Goal: Task Accomplishment & Management: Manage account settings

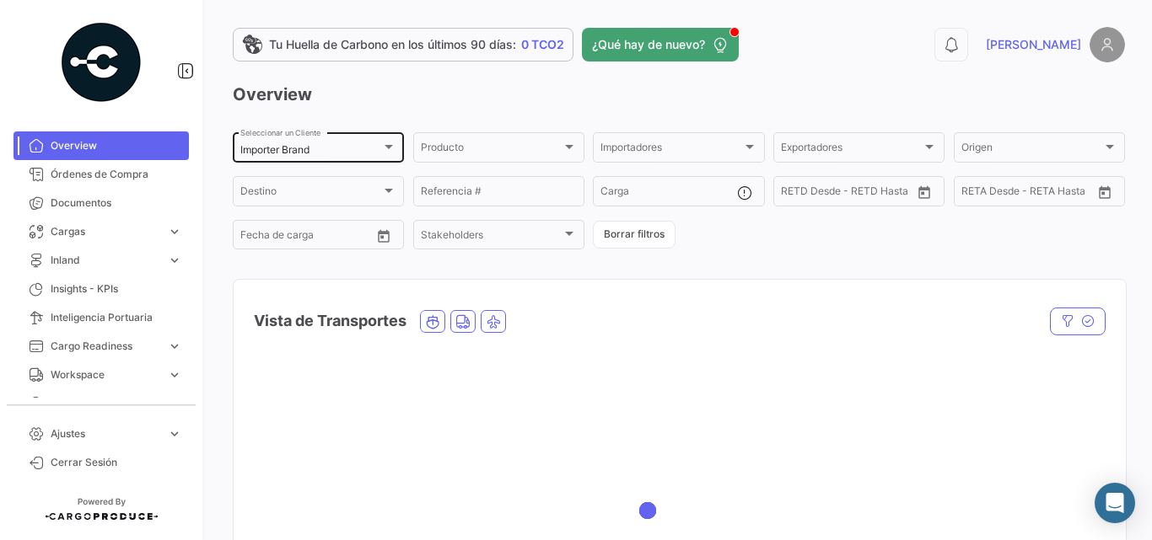
click at [287, 159] on div "Importer Brand Seleccionar un Cliente" at bounding box center [318, 146] width 156 height 33
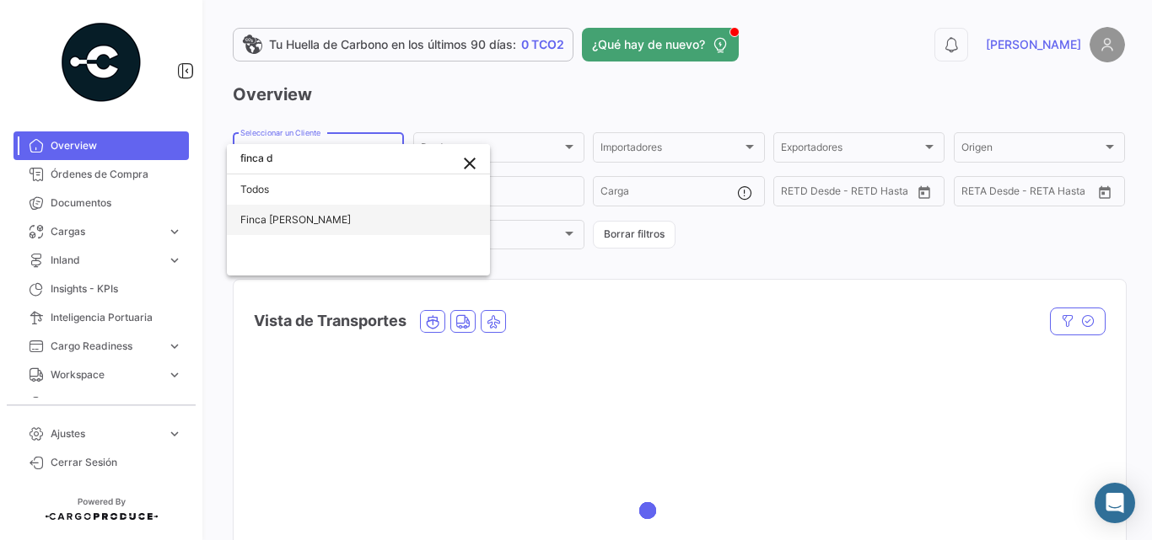
type input "finca d"
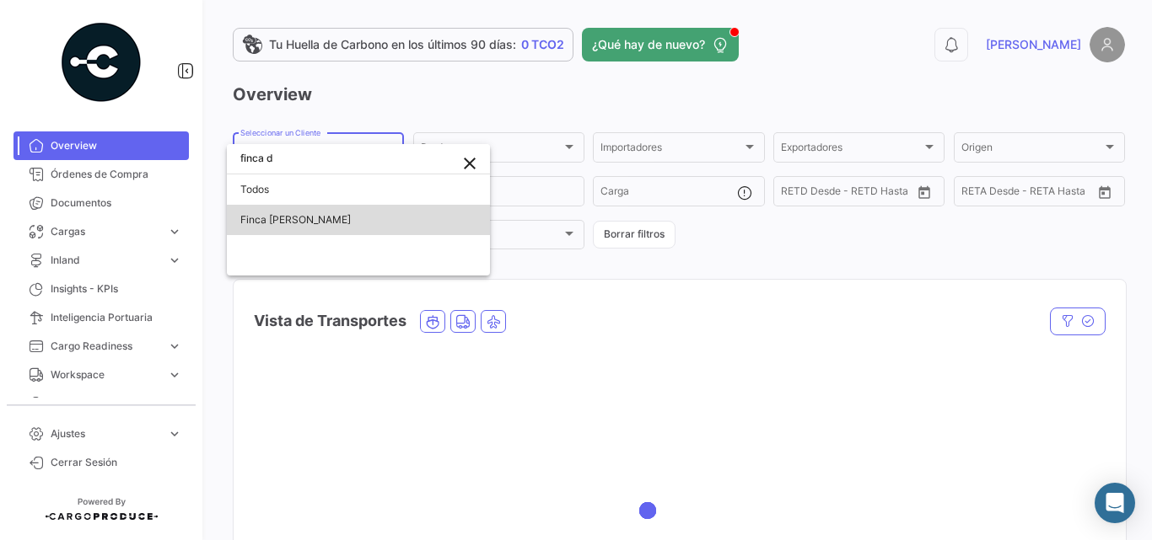
click at [282, 212] on span "Finca [PERSON_NAME]" at bounding box center [358, 220] width 236 height 30
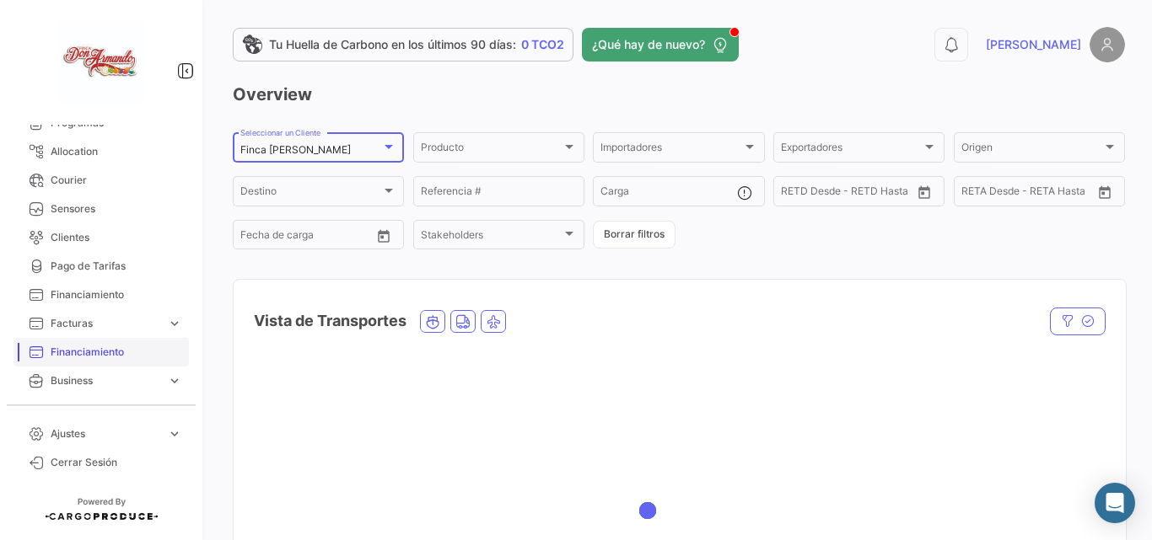
scroll to position [394, 0]
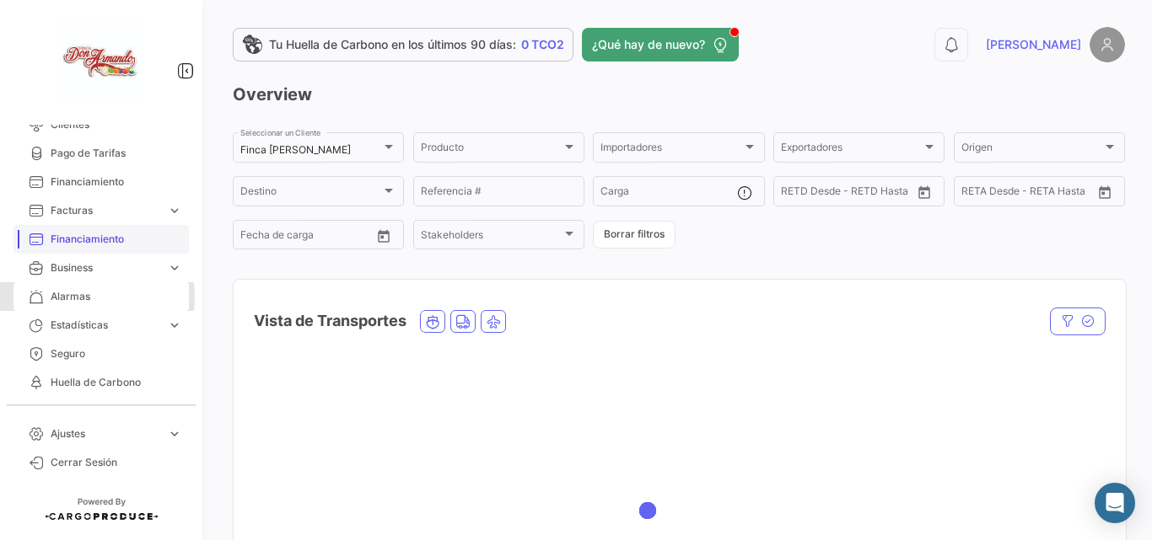
click at [79, 298] on span "Alarmas" at bounding box center [117, 296] width 132 height 15
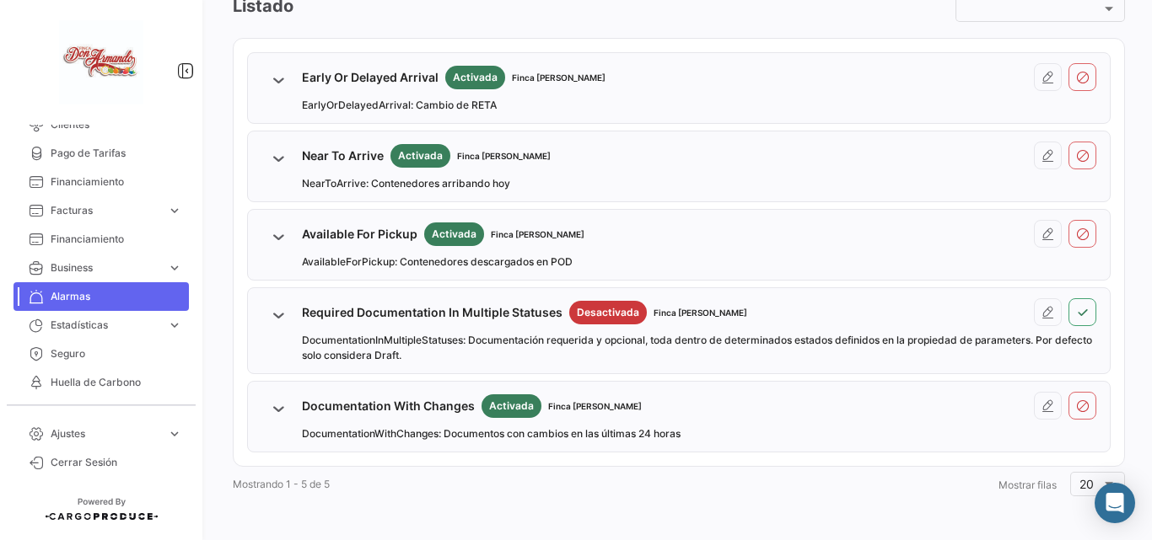
scroll to position [206, 0]
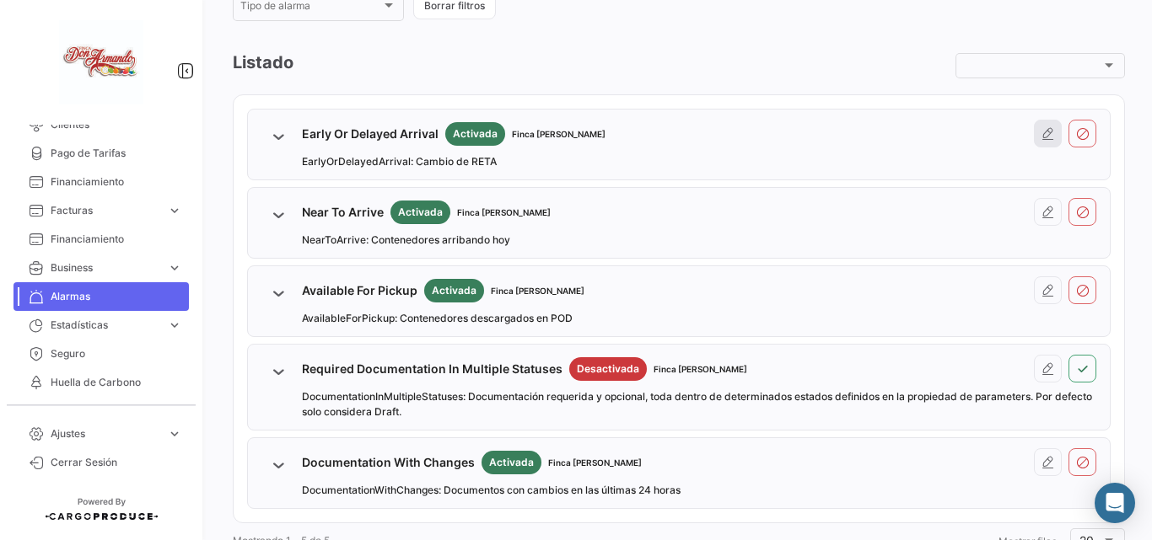
click at [1041, 135] on icon at bounding box center [1047, 133] width 13 height 13
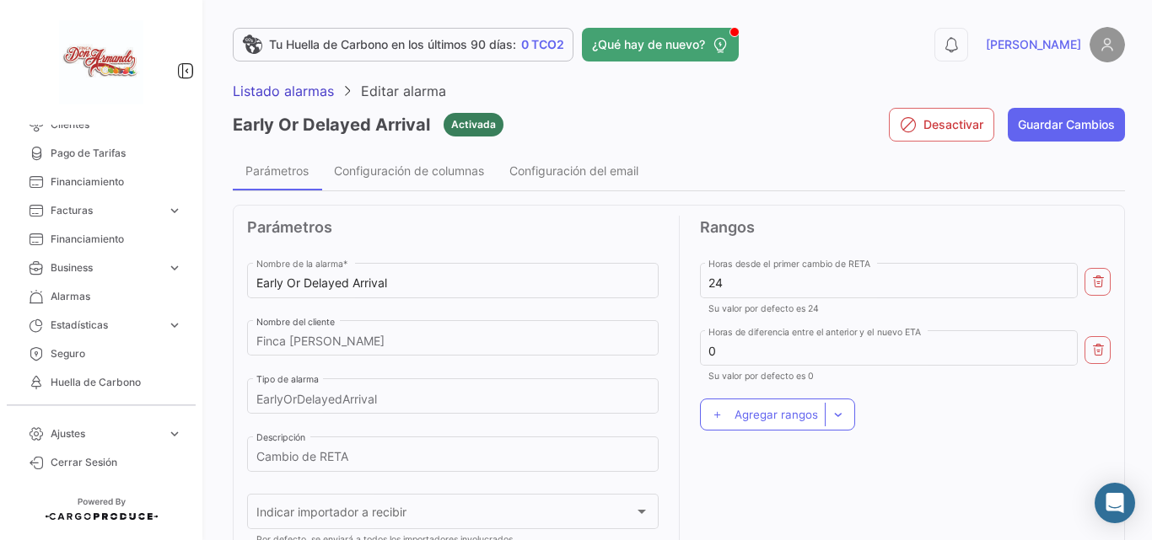
scroll to position [56, 0]
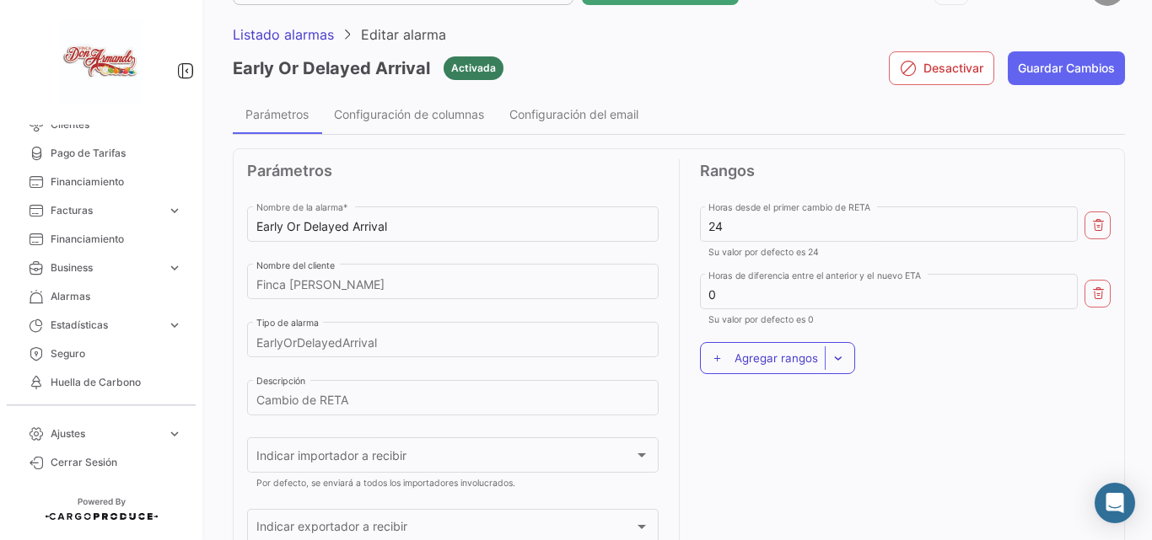
click at [789, 355] on span "Agregar rangos" at bounding box center [775, 358] width 83 height 13
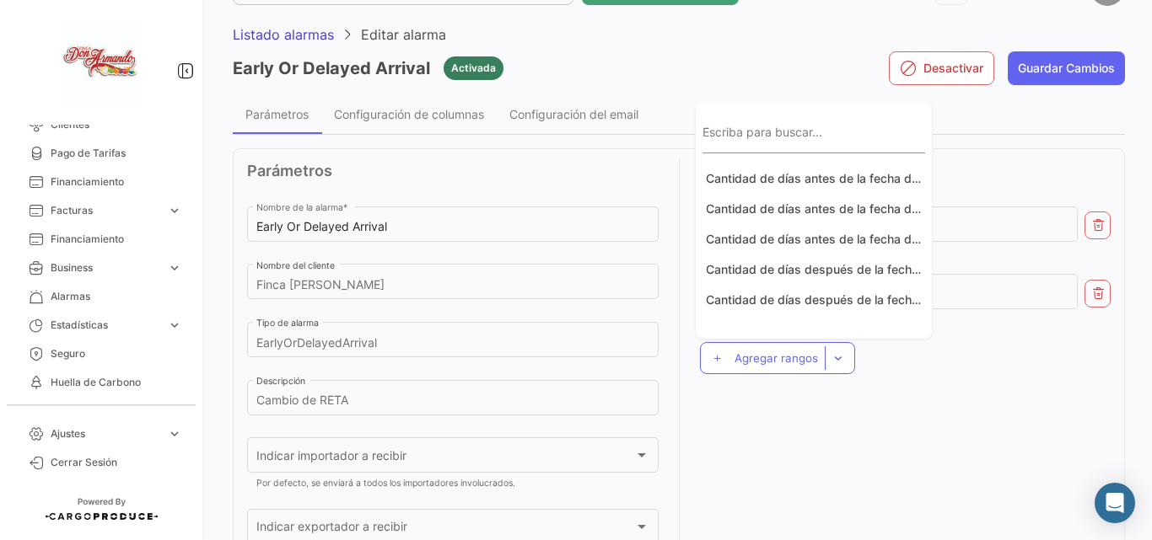
click at [968, 416] on div at bounding box center [576, 270] width 1152 height 540
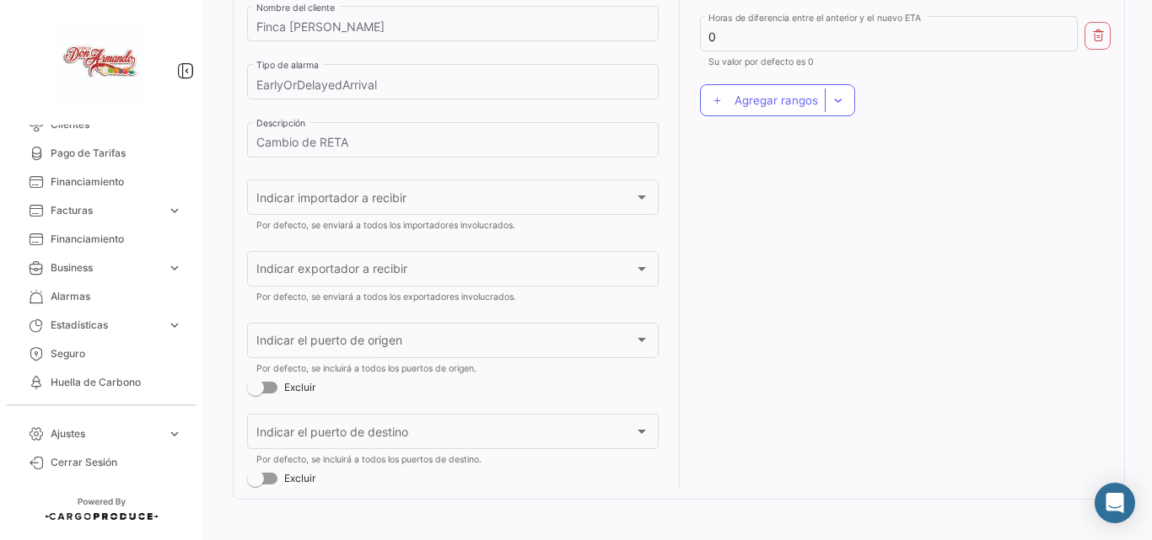
scroll to position [34, 0]
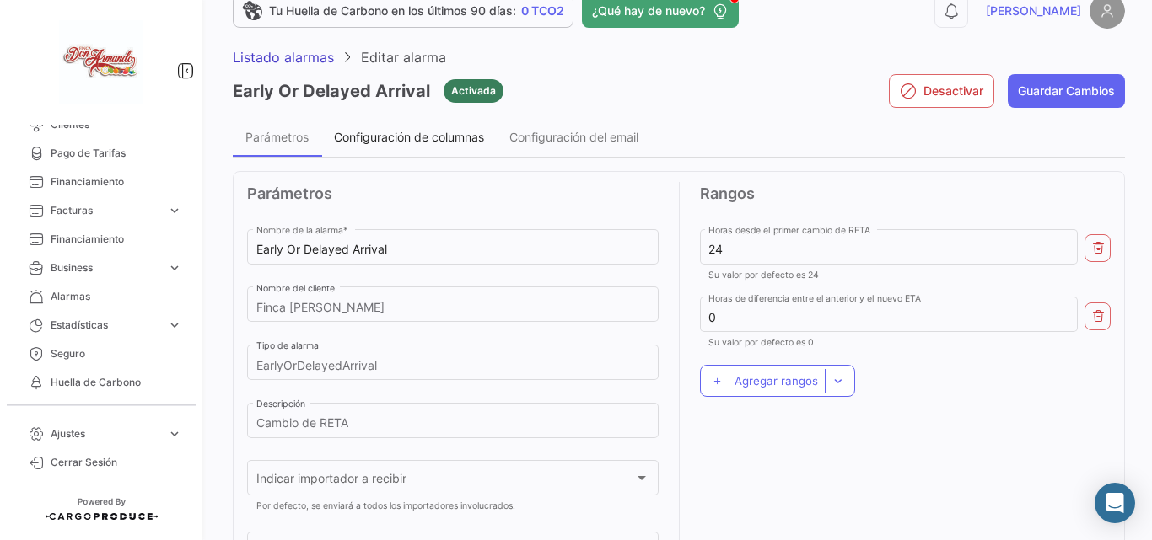
click at [418, 137] on span "Configuración de columnas" at bounding box center [409, 137] width 150 height 14
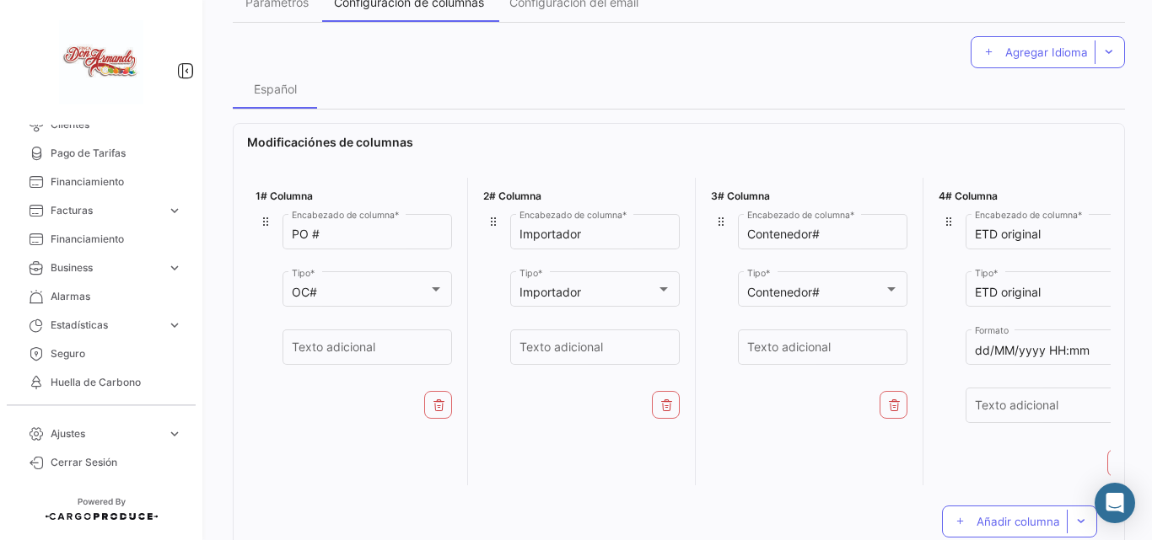
scroll to position [0, 0]
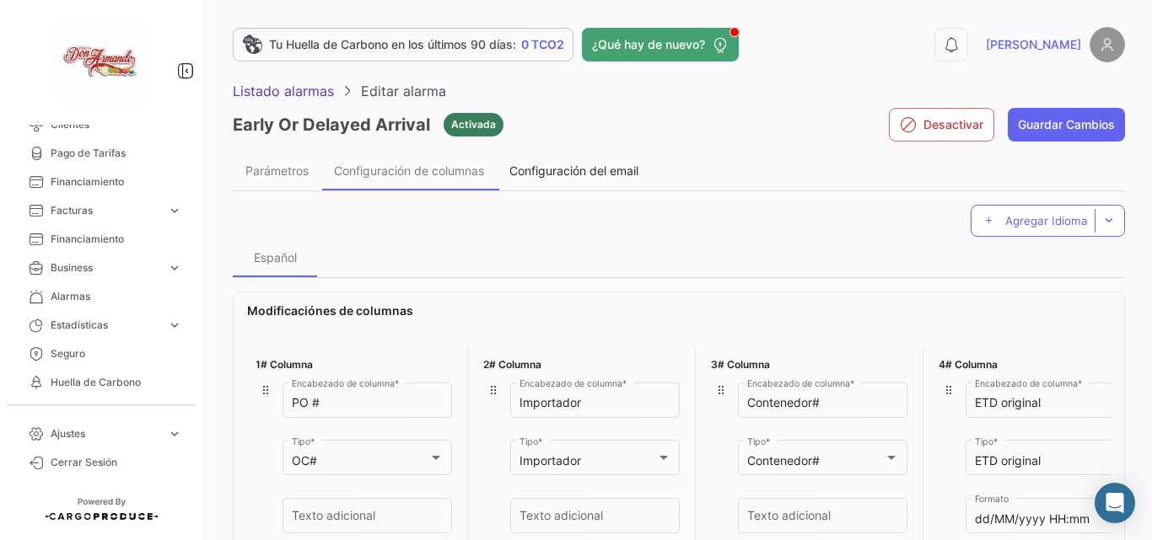
click at [585, 171] on span "Configuración del email" at bounding box center [573, 171] width 129 height 14
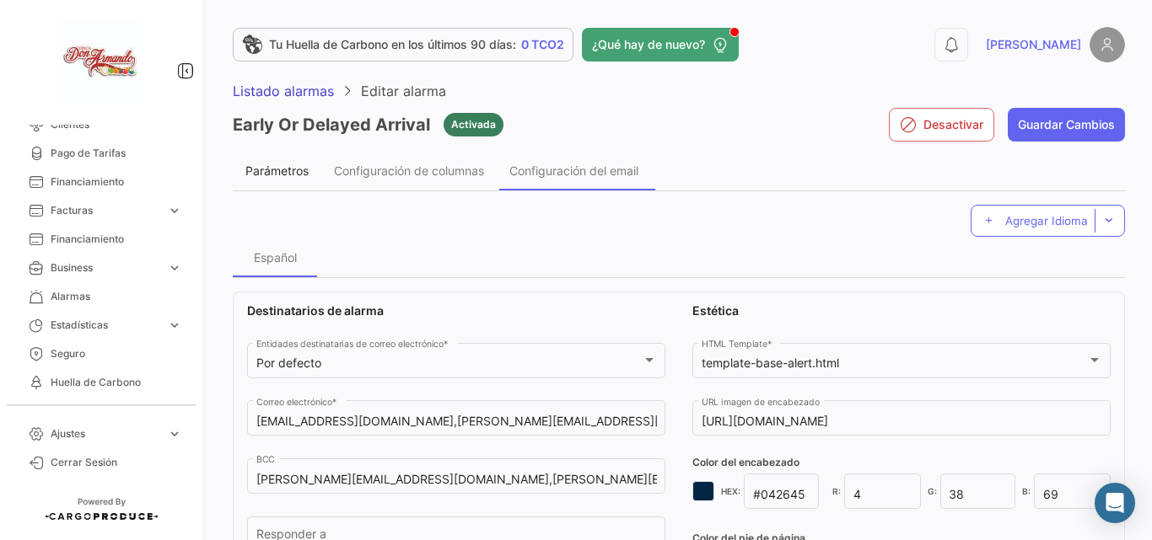
click at [260, 169] on div "Parámetros" at bounding box center [276, 171] width 63 height 14
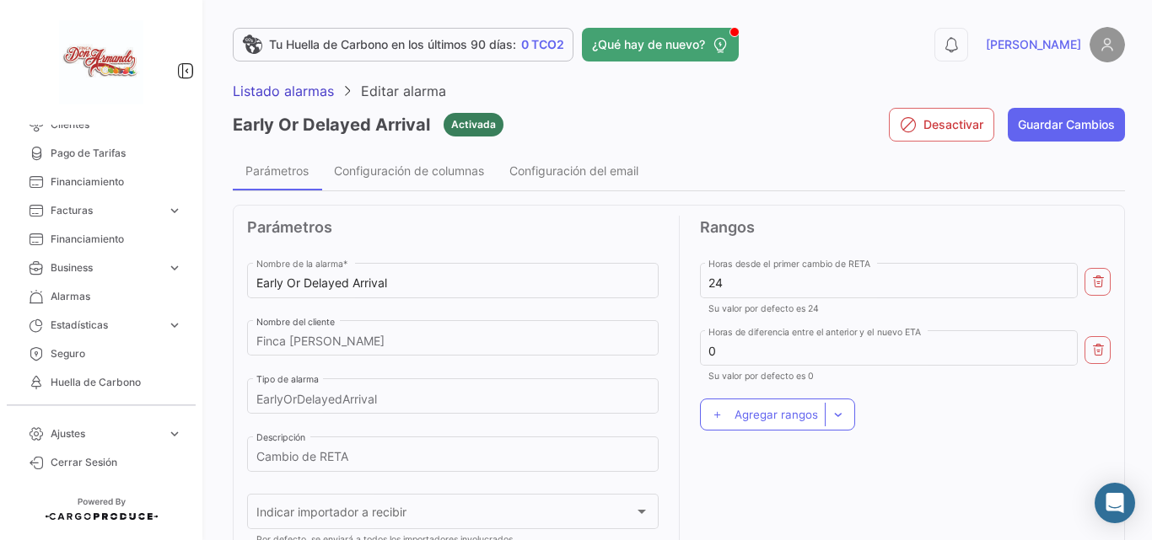
click at [297, 75] on app-header "Tu Huella de Carbono en los últimos 90 días: 0 TCO2 ¿Qué hay de nuevo? 0 [PERSO…" at bounding box center [679, 55] width 892 height 56
click at [292, 84] on span "Listado alarmas" at bounding box center [283, 91] width 101 height 17
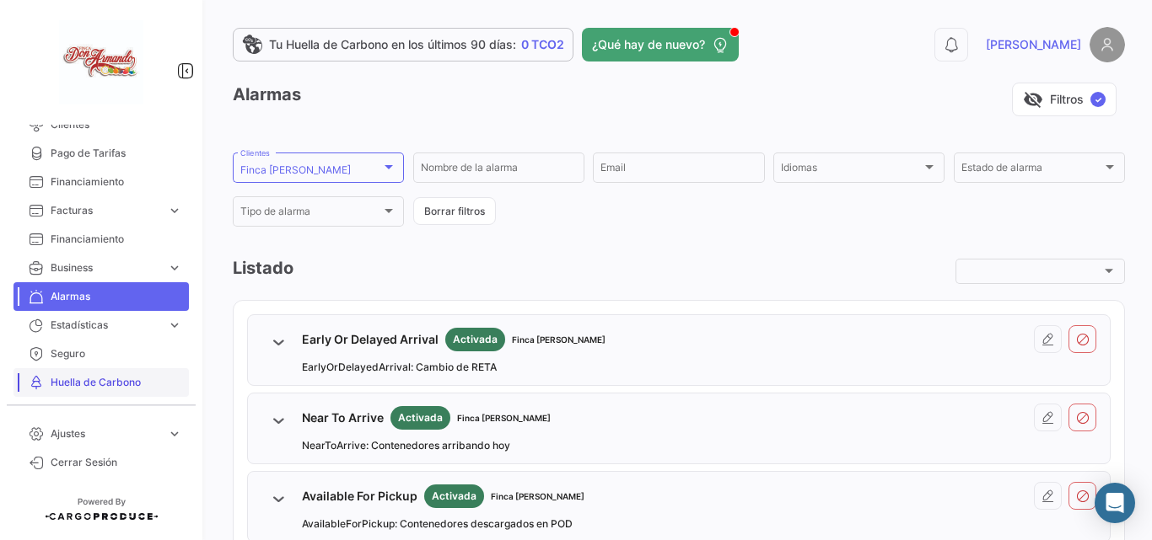
scroll to position [450, 0]
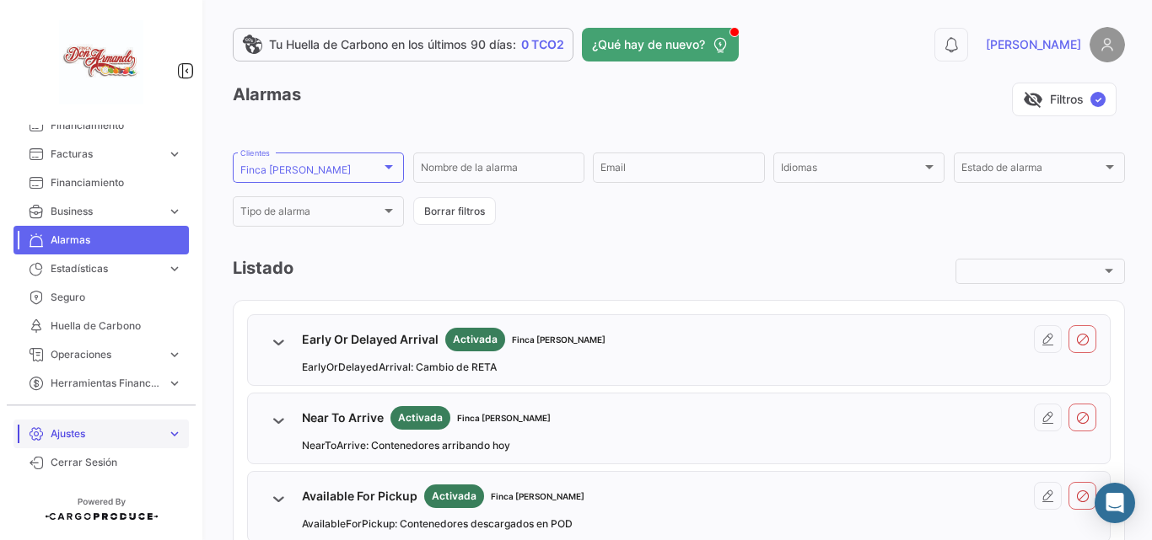
click at [142, 425] on link "Ajustes expand_more" at bounding box center [100, 434] width 175 height 29
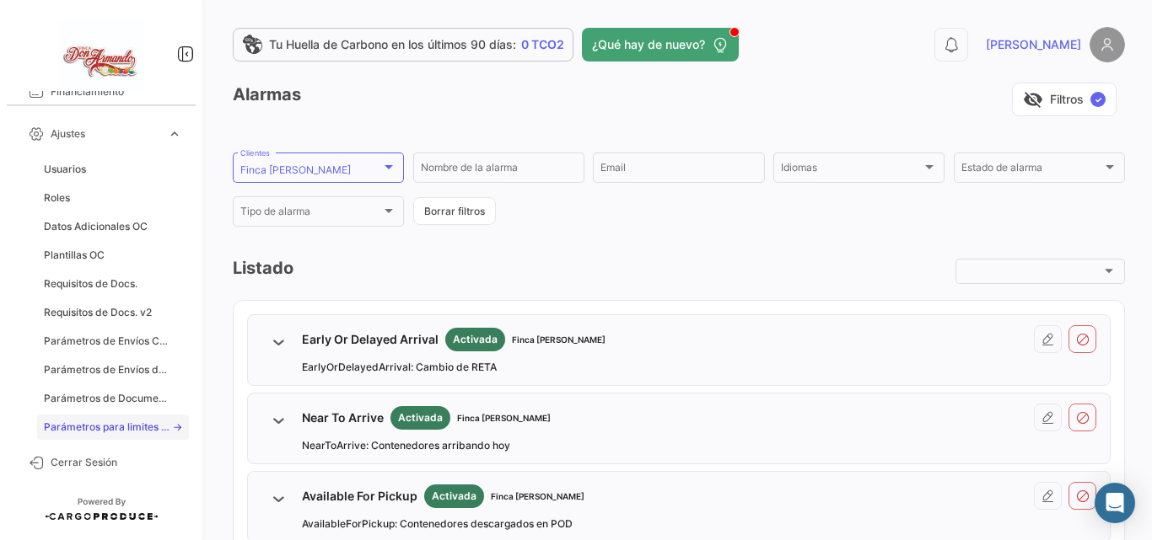
click at [137, 427] on span "Parámetros para limites sensores" at bounding box center [108, 427] width 128 height 15
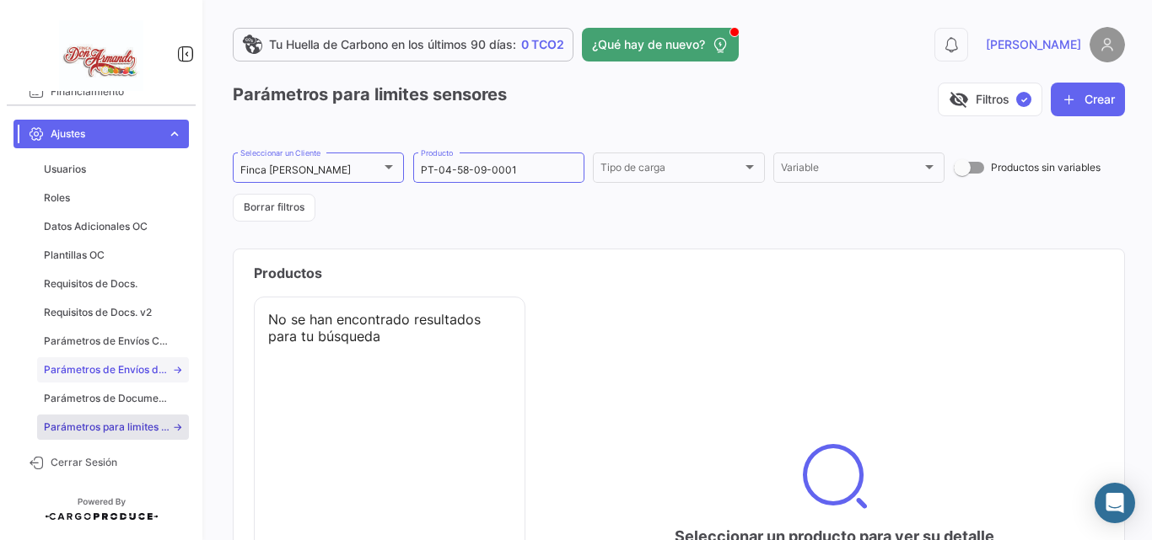
click at [125, 374] on span "Parámetros de Envíos de Cargas Terrestres" at bounding box center [108, 370] width 128 height 15
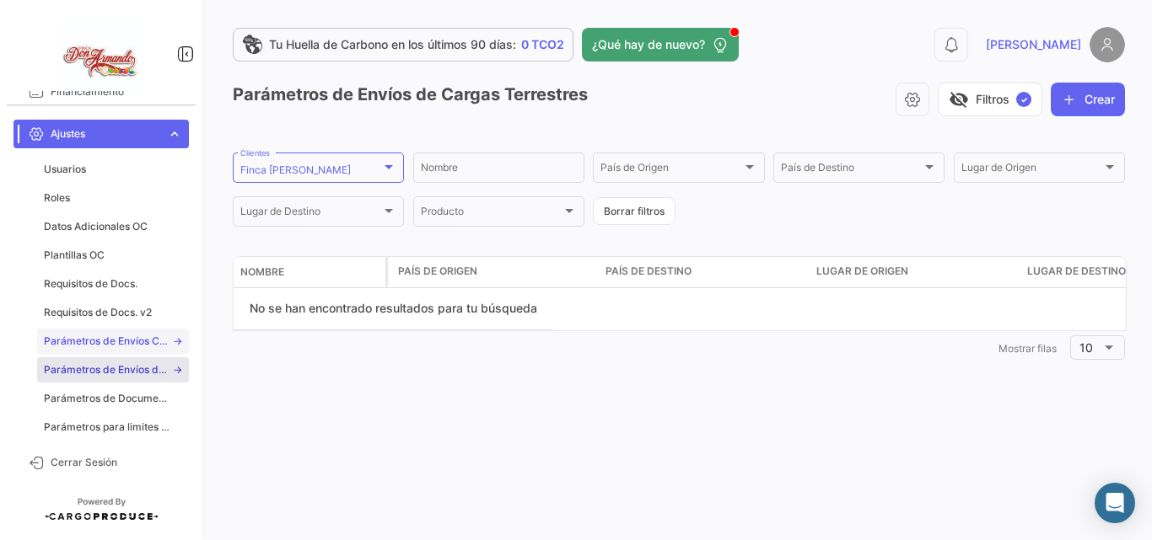
click at [120, 347] on span "Parámetros de Envíos Cargas Marítimas" at bounding box center [108, 341] width 128 height 15
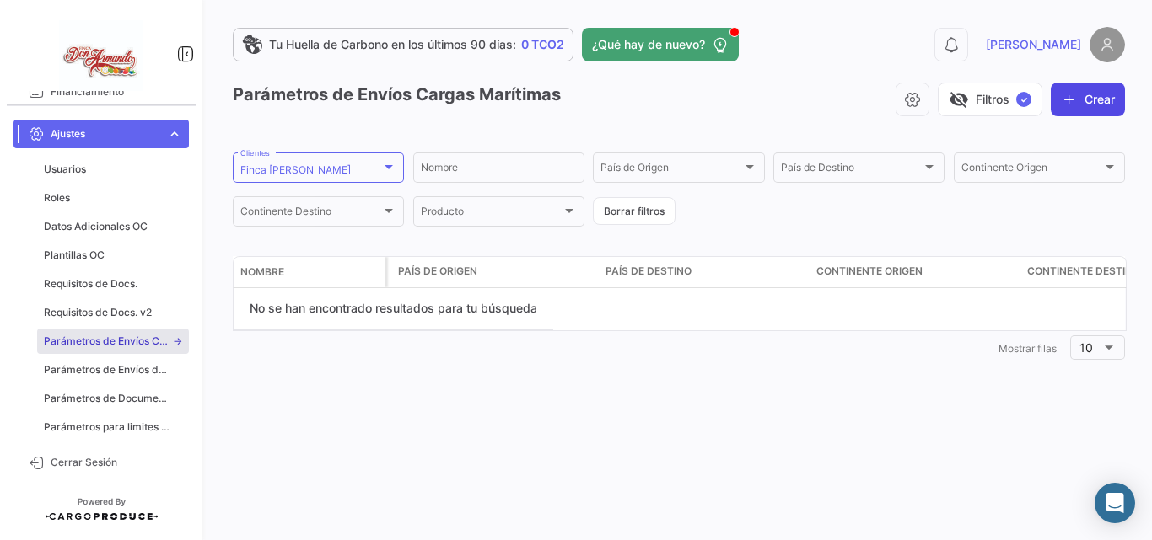
click at [1072, 103] on icon "button" at bounding box center [1069, 99] width 17 height 17
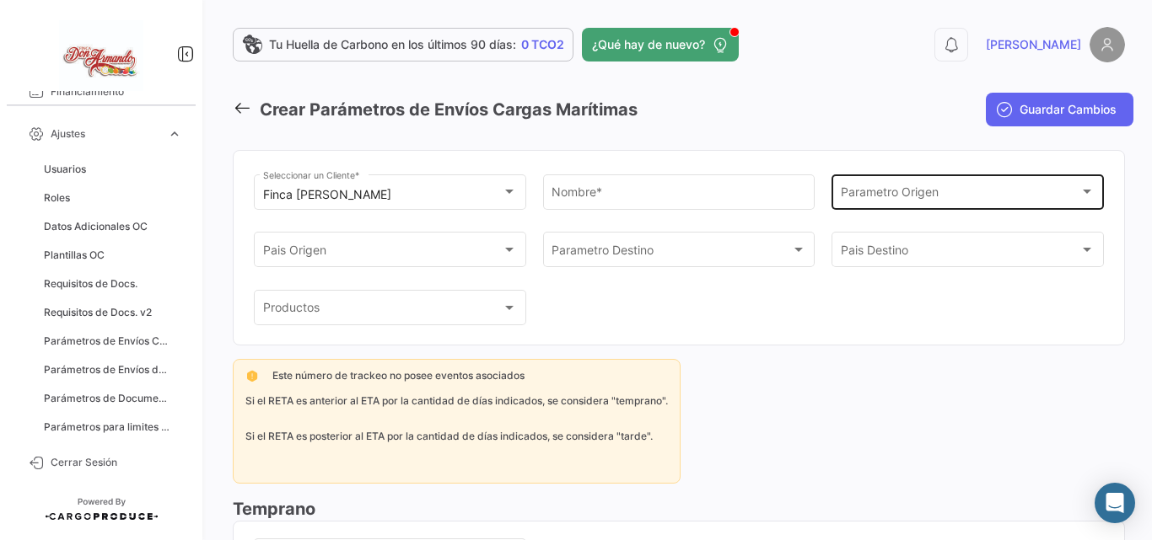
click at [866, 204] on div "Parametro Origen Parametro Origen" at bounding box center [968, 190] width 255 height 39
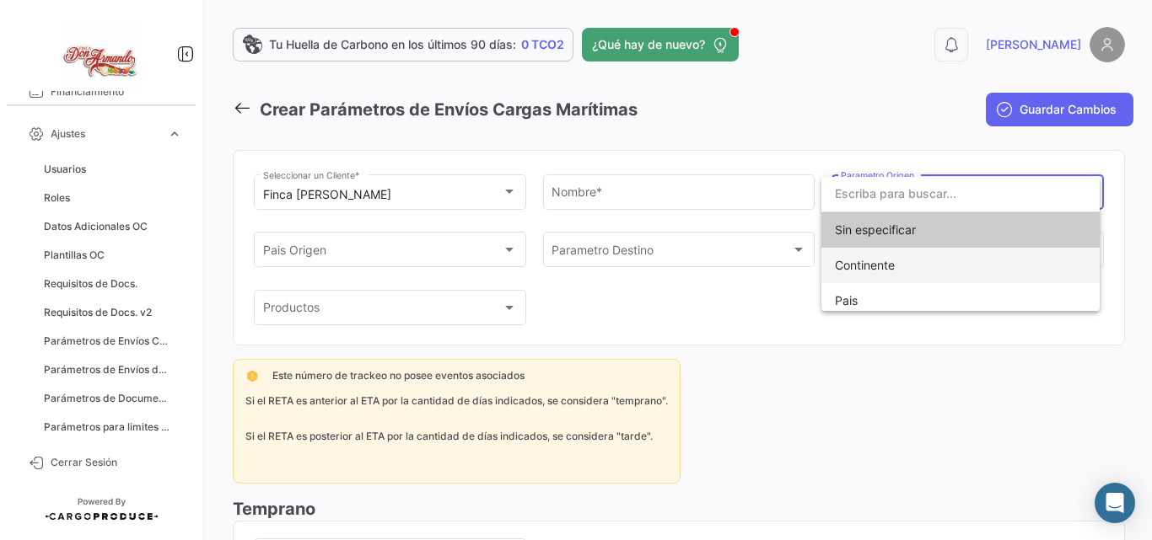
scroll to position [8, 0]
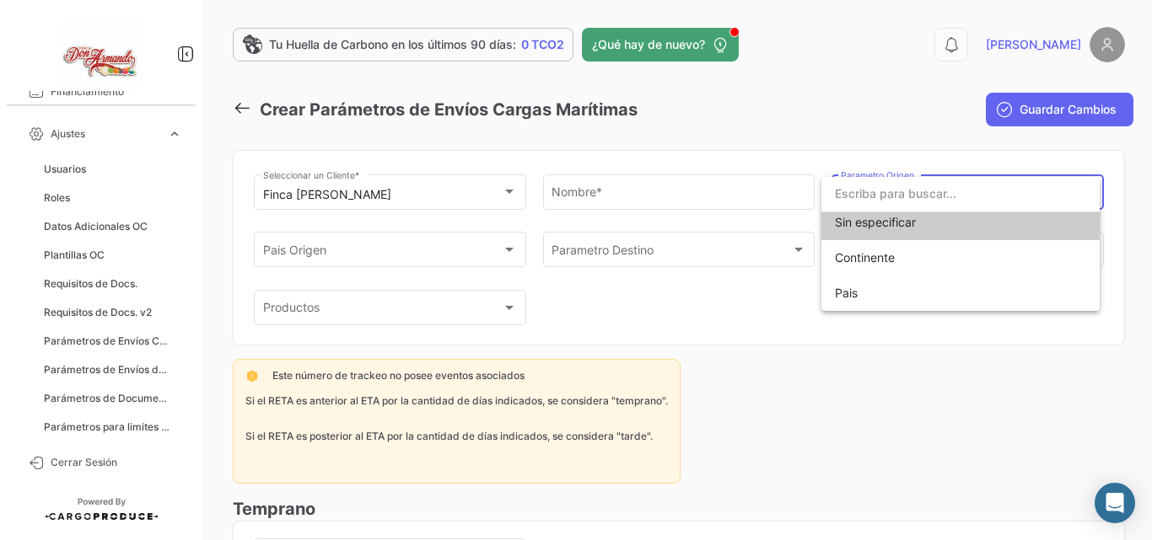
click at [829, 83] on div at bounding box center [576, 270] width 1152 height 540
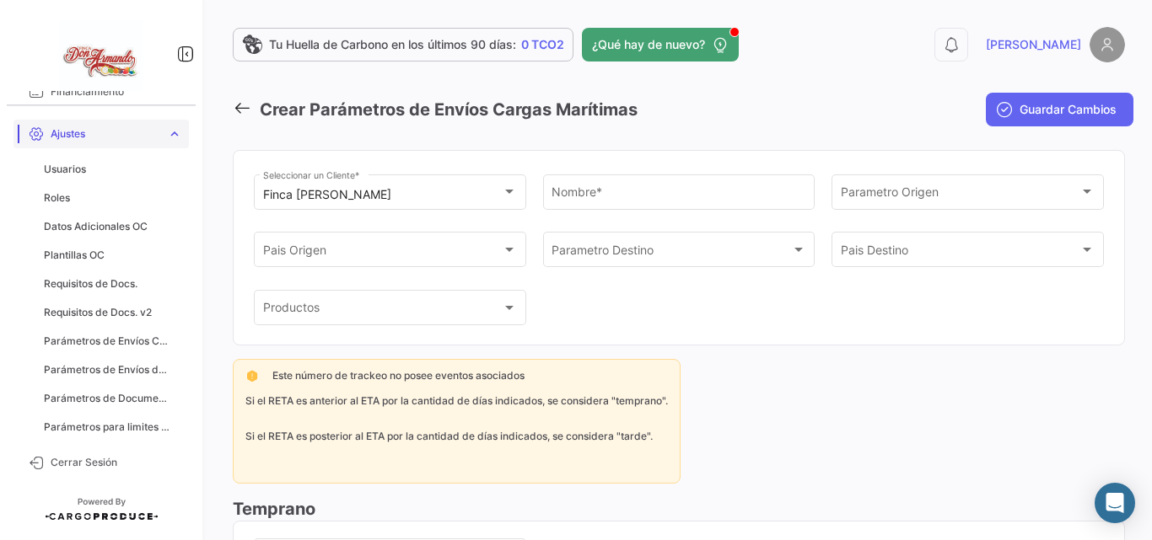
click at [139, 140] on span "Ajustes" at bounding box center [106, 133] width 110 height 15
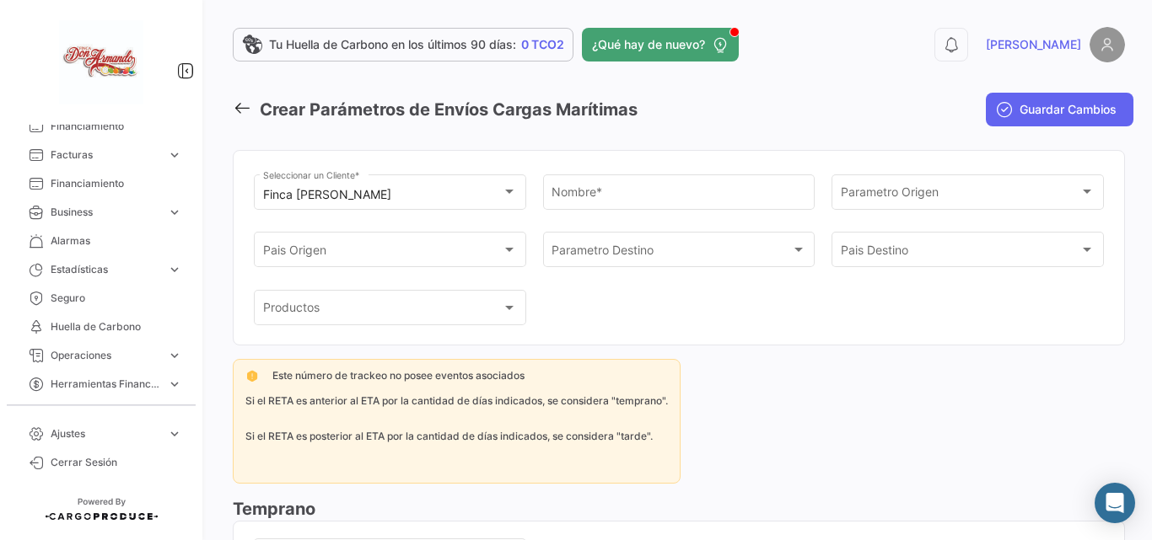
scroll to position [450, 0]
click at [126, 438] on span "Ajustes" at bounding box center [106, 434] width 110 height 15
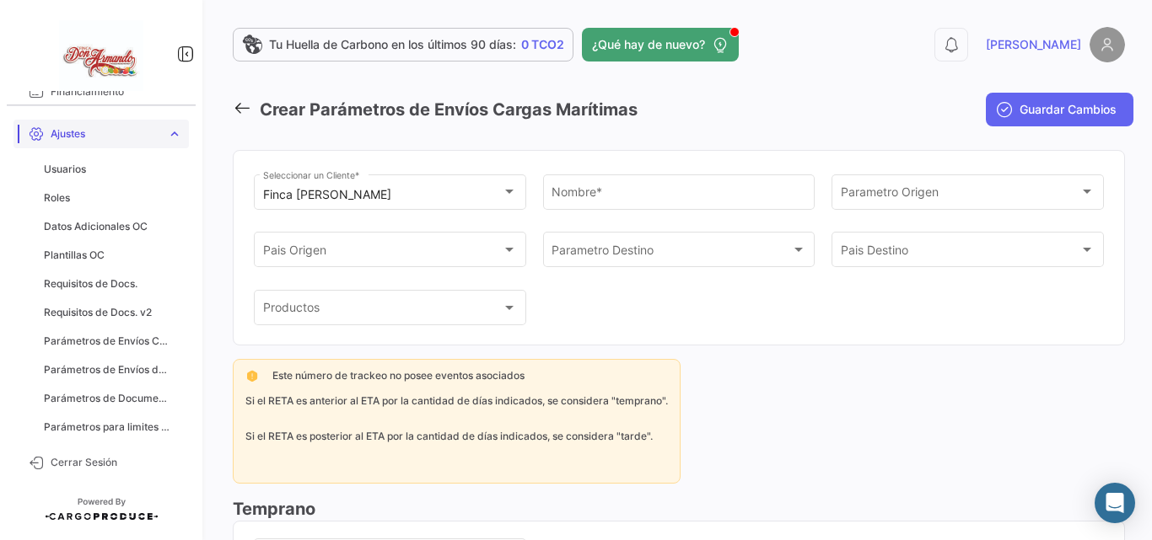
click at [87, 142] on link "Ajustes expand_more" at bounding box center [100, 134] width 175 height 29
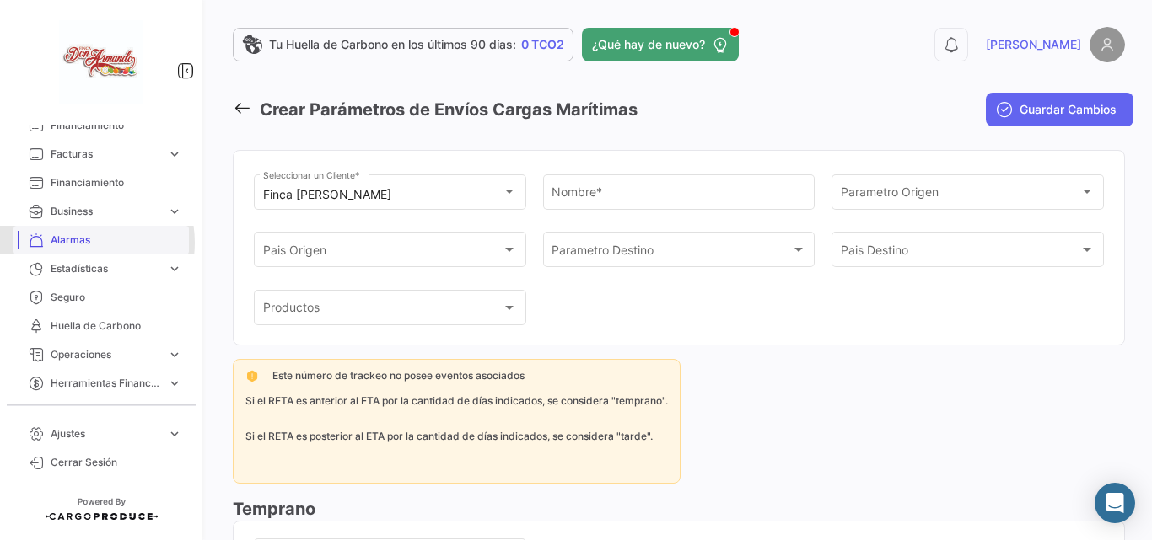
click at [78, 243] on span "Alarmas" at bounding box center [117, 240] width 132 height 15
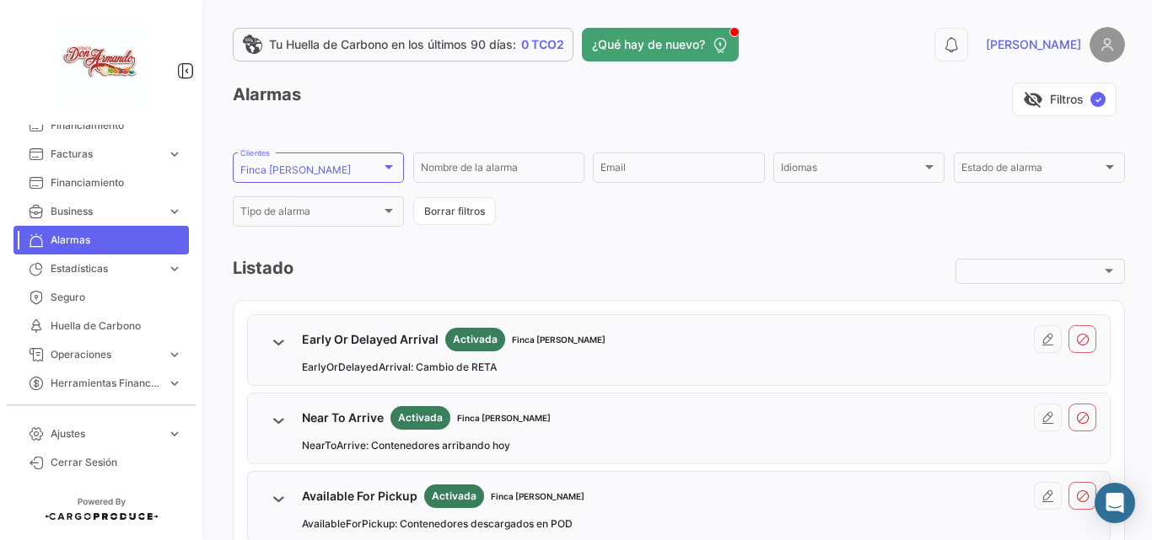
scroll to position [56, 0]
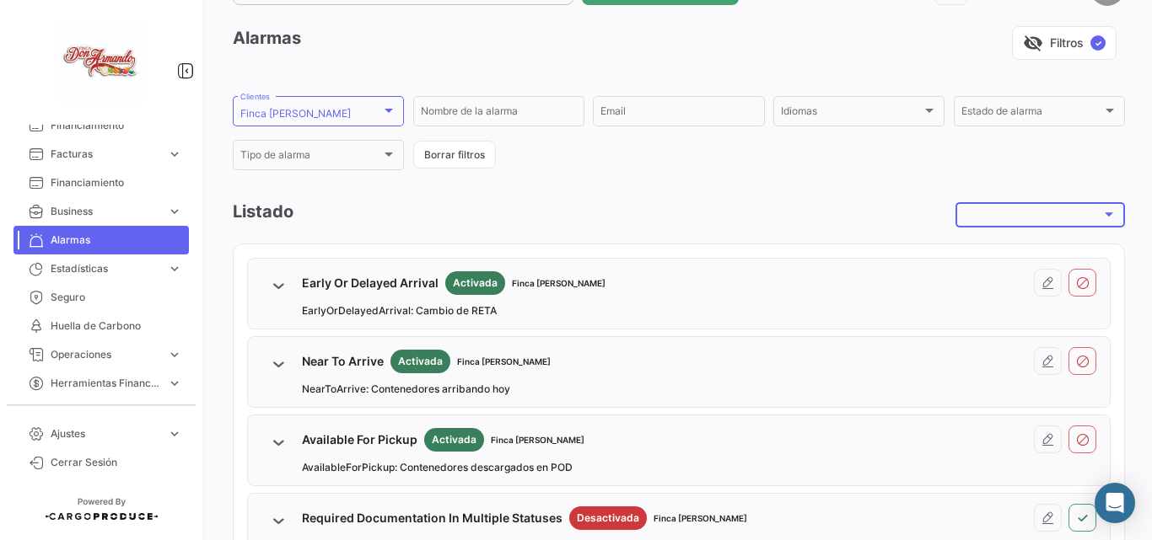
click at [1057, 211] on span at bounding box center [1033, 215] width 137 height 14
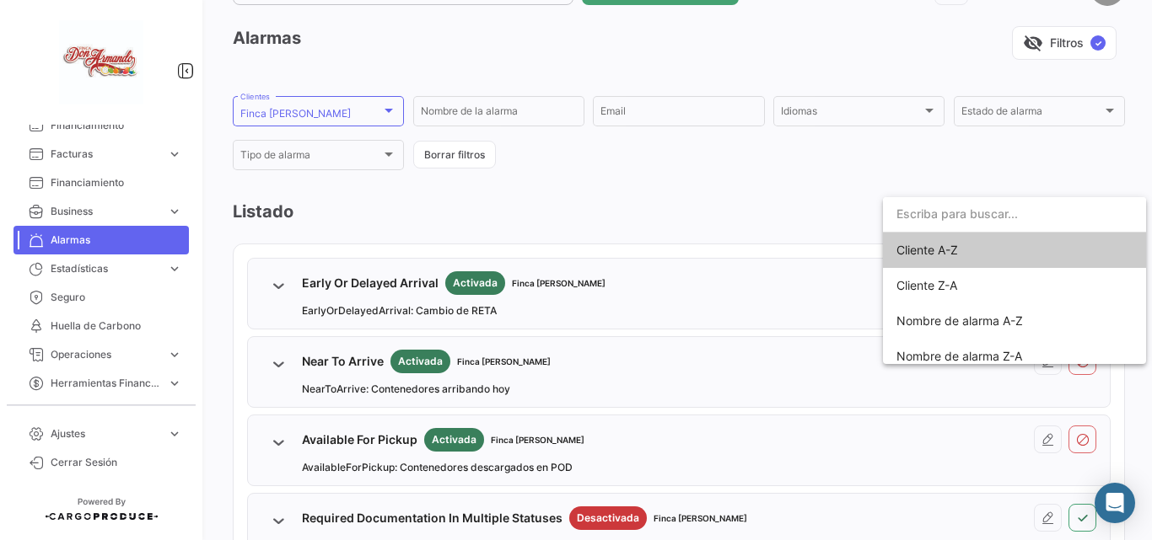
click at [996, 175] on div at bounding box center [576, 270] width 1152 height 540
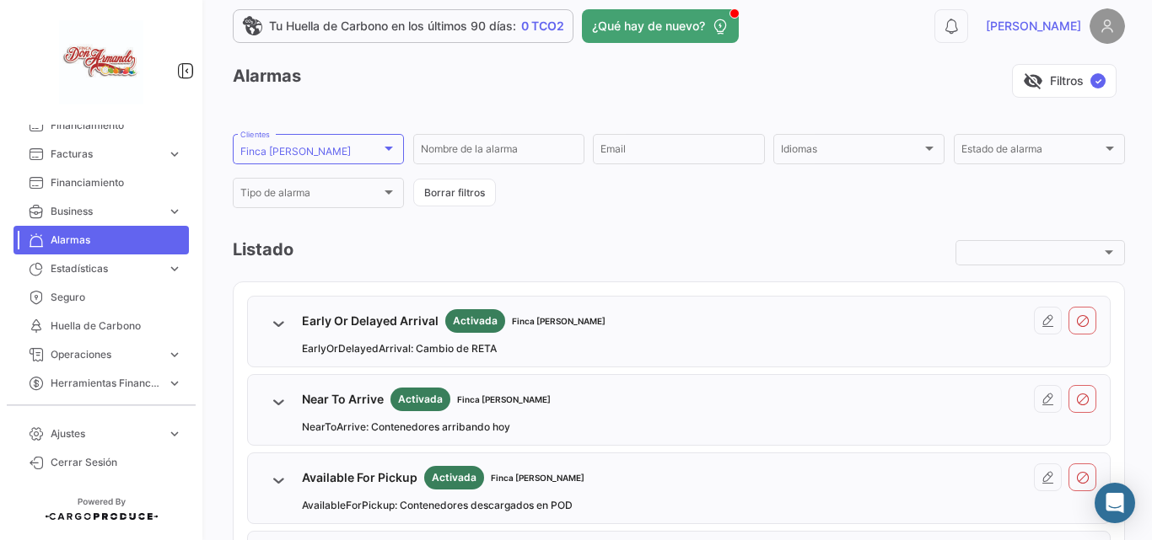
scroll to position [0, 0]
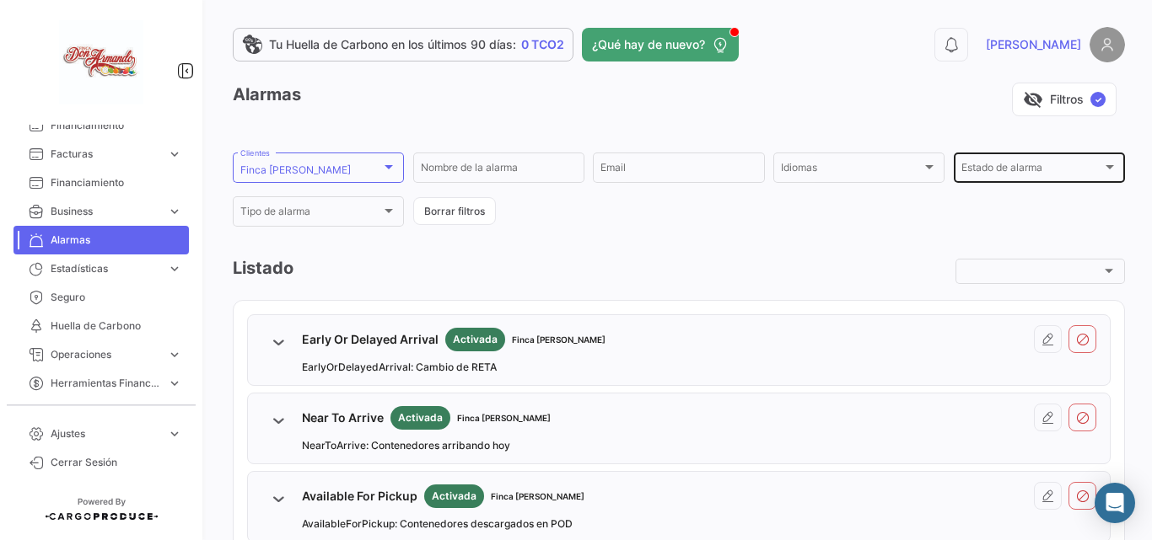
click at [961, 174] on span "Estado de alarma" at bounding box center [1031, 170] width 141 height 12
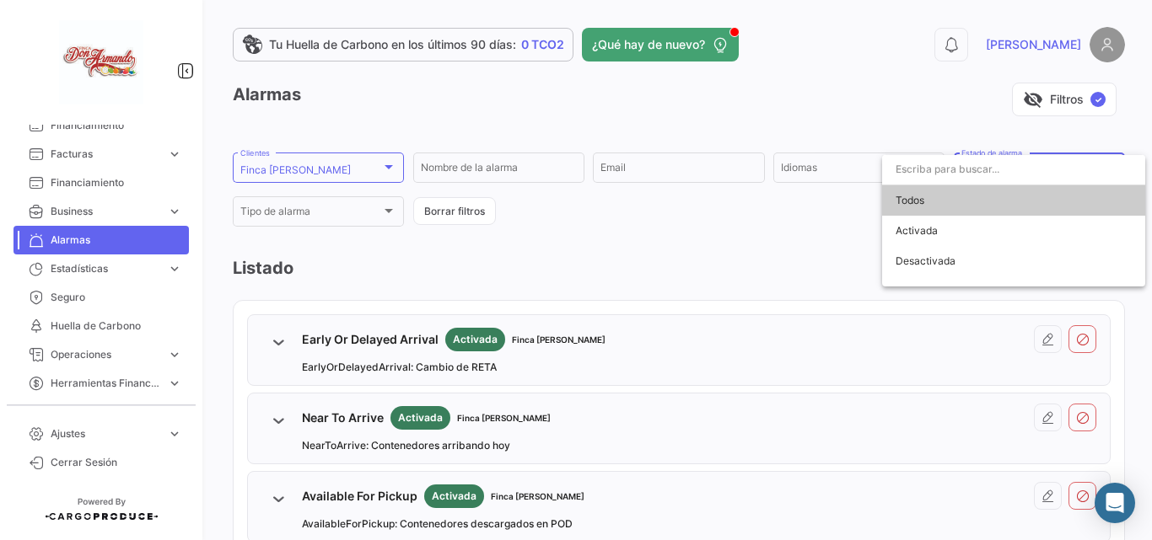
click at [907, 115] on div at bounding box center [576, 270] width 1152 height 540
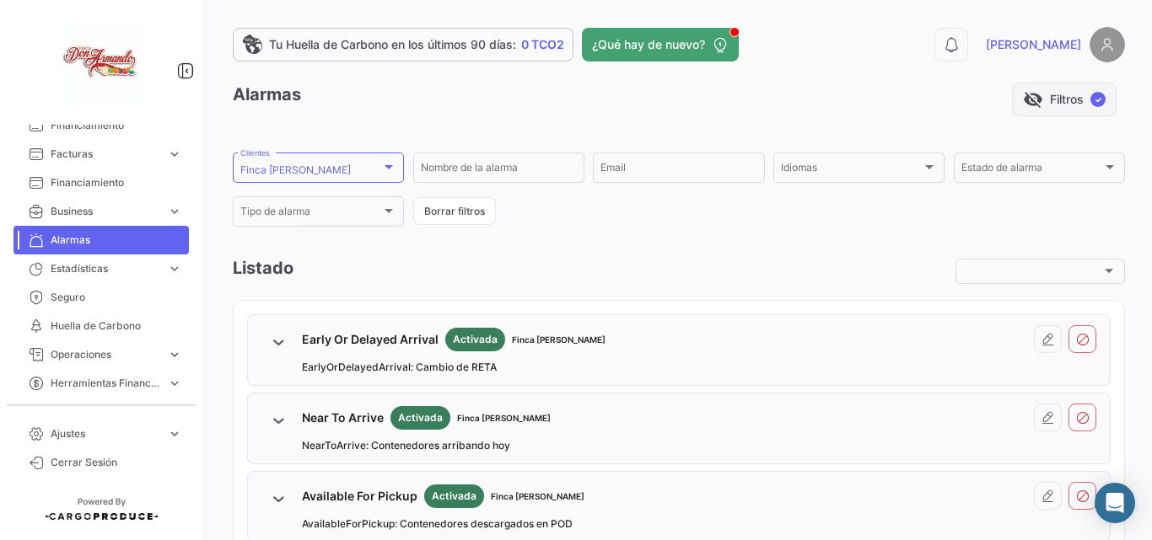
click at [1043, 110] on button "visibility_off Filtros ✓" at bounding box center [1064, 100] width 105 height 34
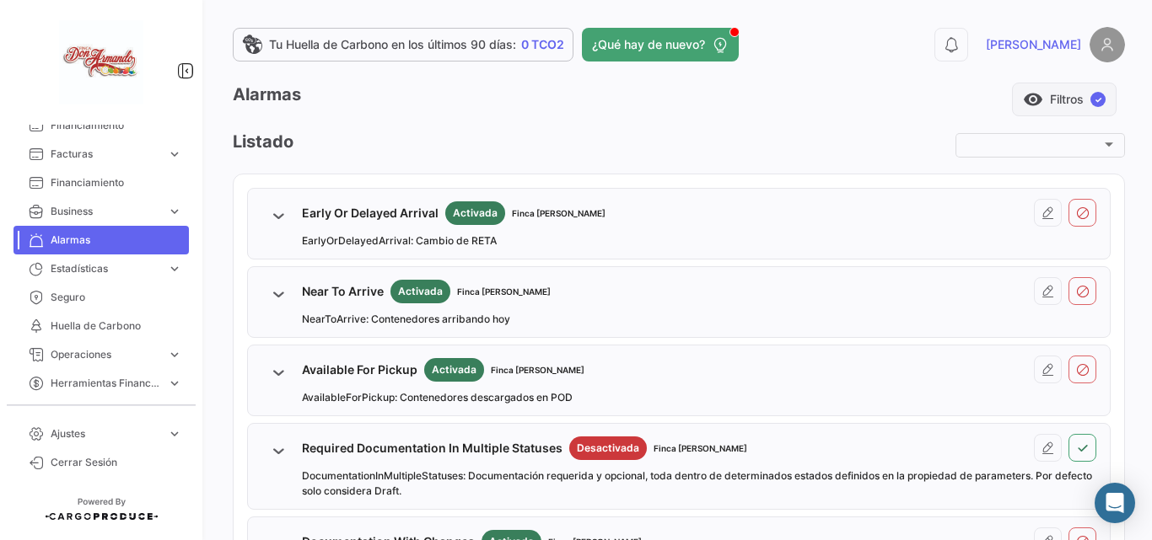
click at [1038, 101] on button "visibility Filtros ✓" at bounding box center [1064, 100] width 105 height 34
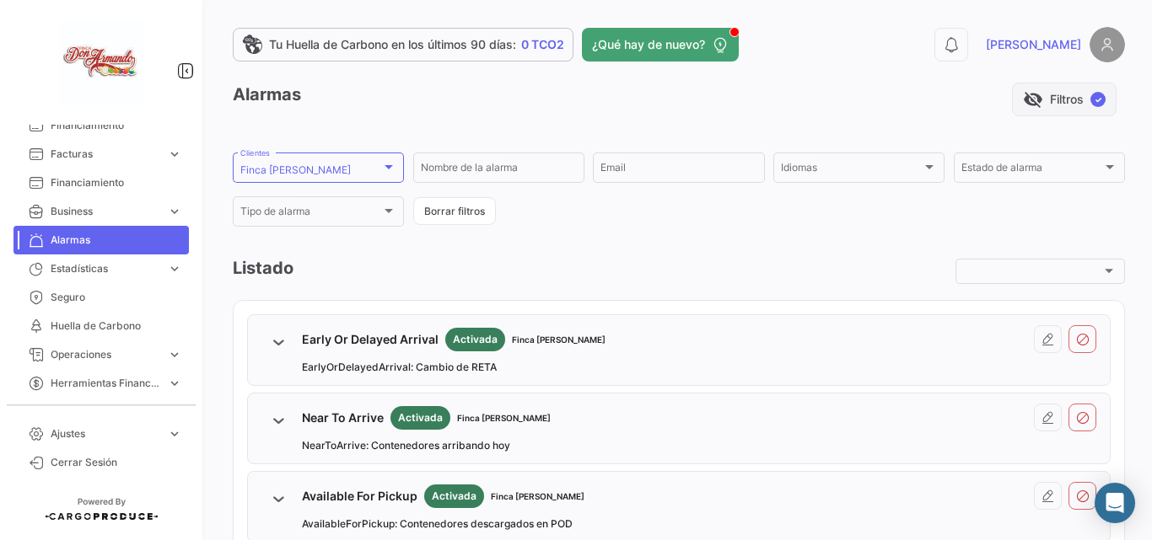
click at [1029, 101] on span "visibility_off" at bounding box center [1033, 99] width 20 height 20
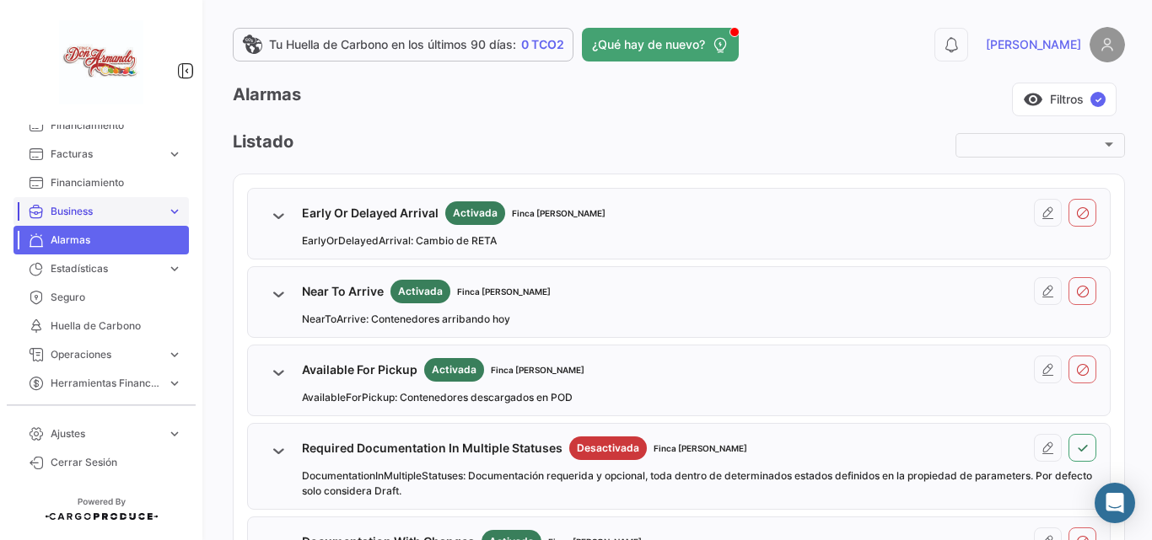
click at [132, 217] on span "Business" at bounding box center [106, 211] width 110 height 15
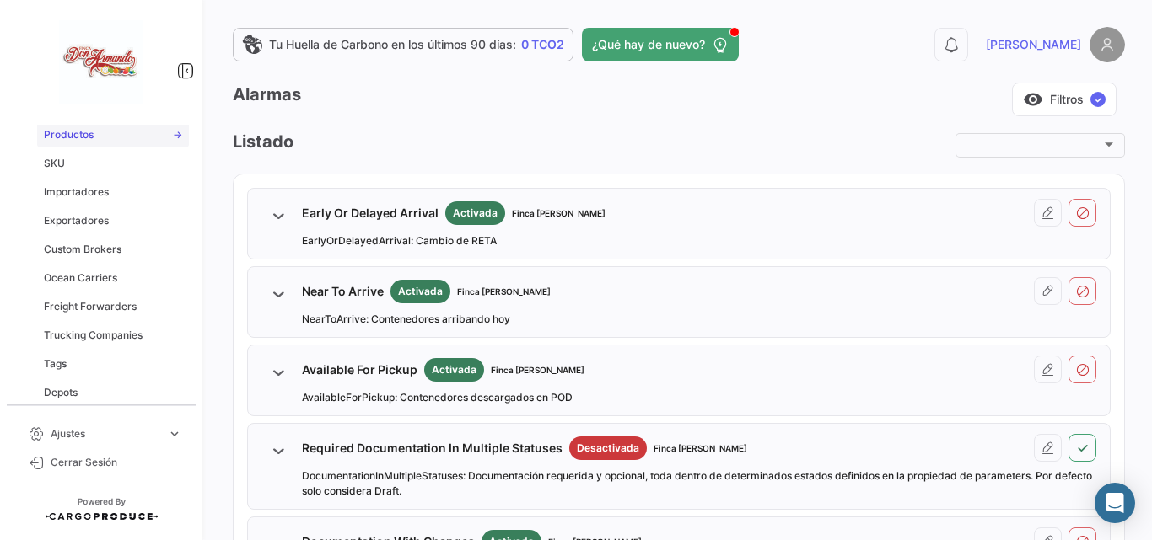
scroll to position [507, 0]
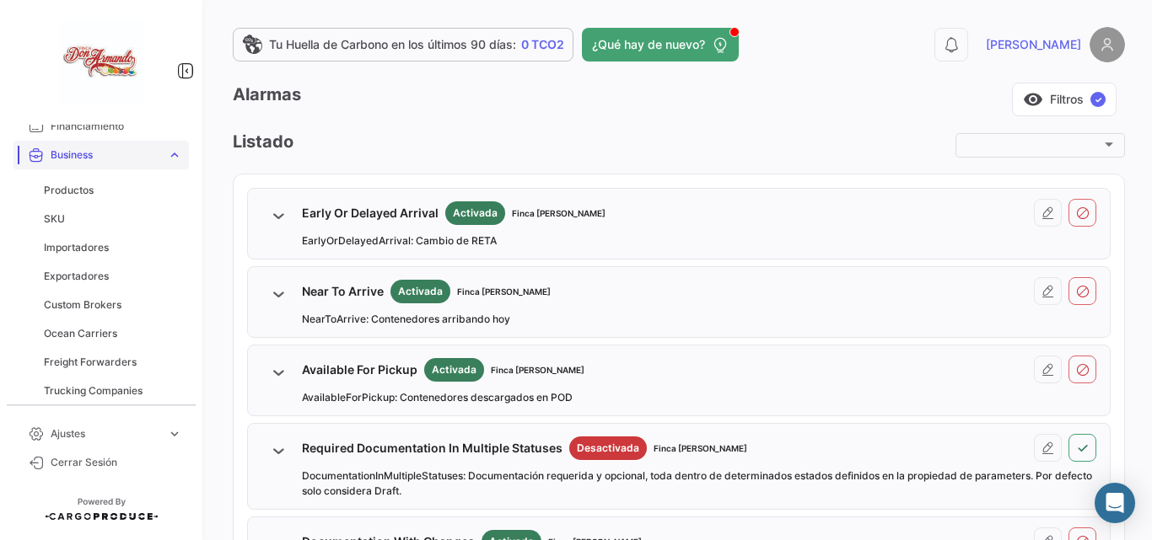
click at [116, 159] on span "Business" at bounding box center [106, 155] width 110 height 15
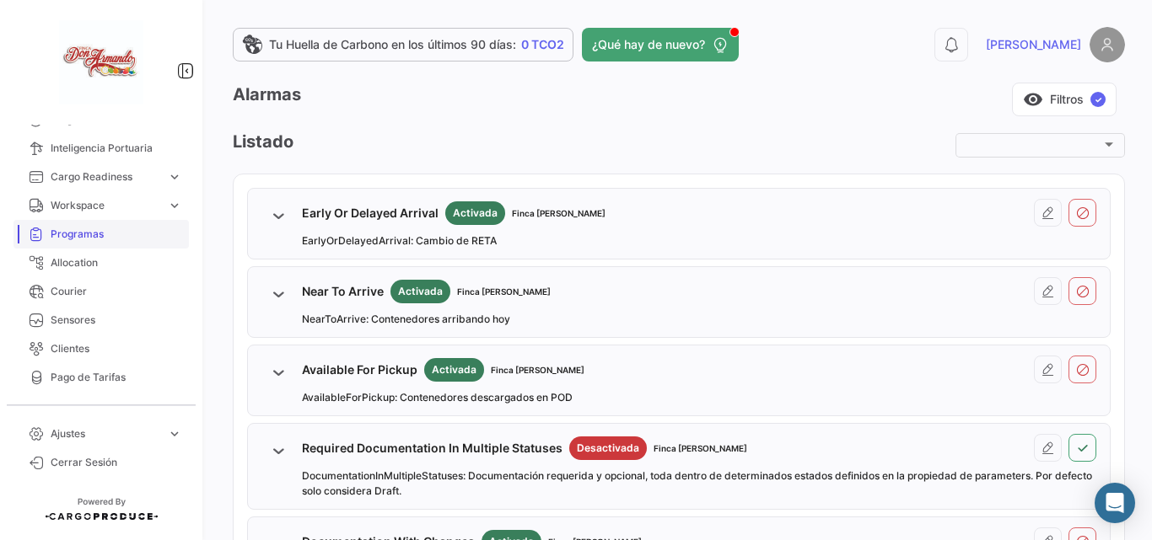
scroll to position [1, 0]
click at [91, 228] on span "Cargas" at bounding box center [106, 230] width 110 height 15
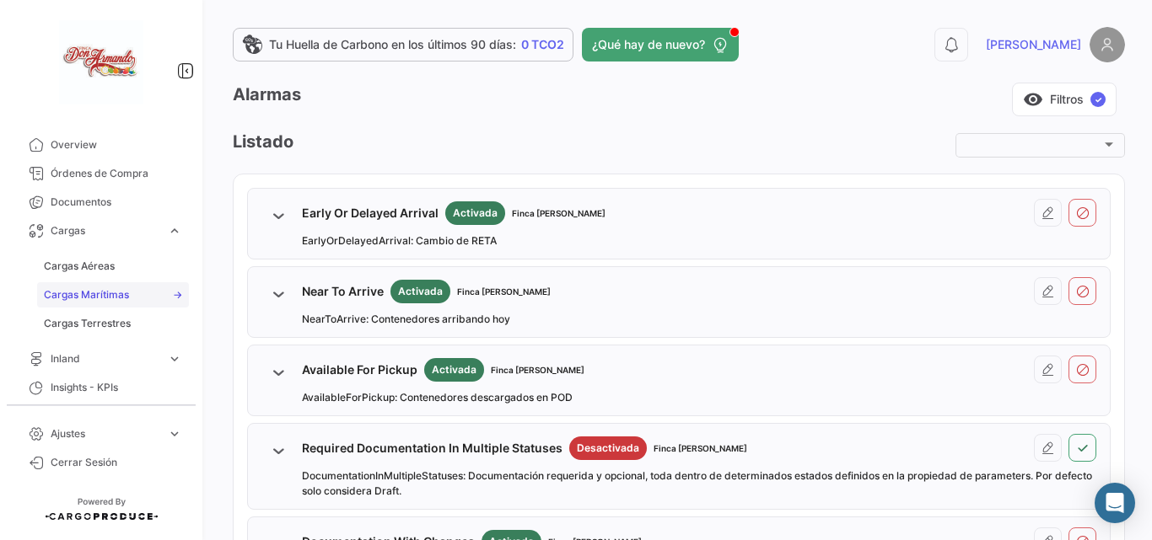
click at [92, 302] on span "Cargas Marítimas" at bounding box center [86, 294] width 85 height 15
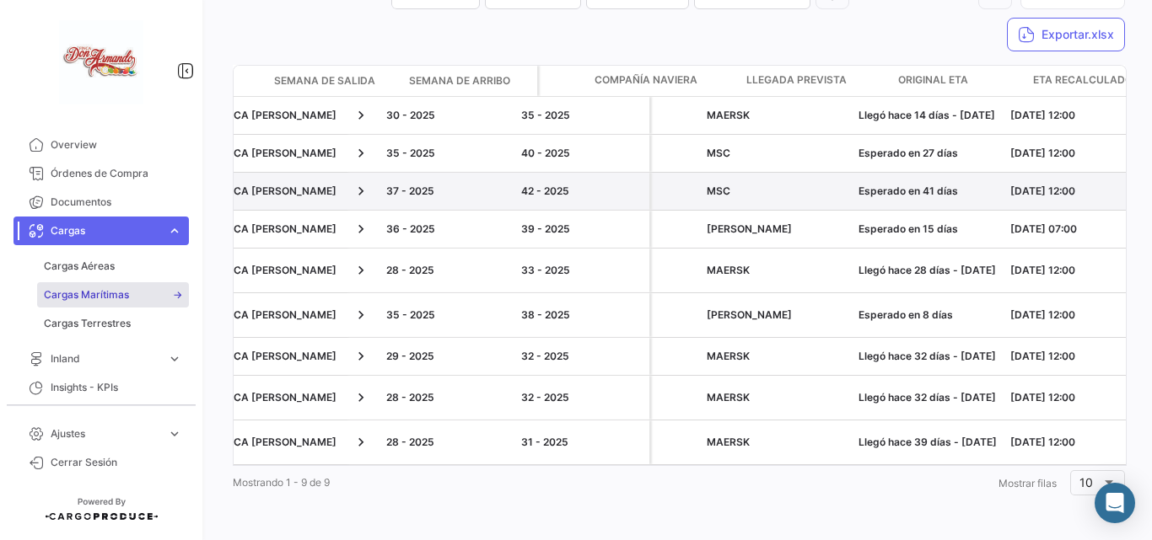
scroll to position [0, 1124]
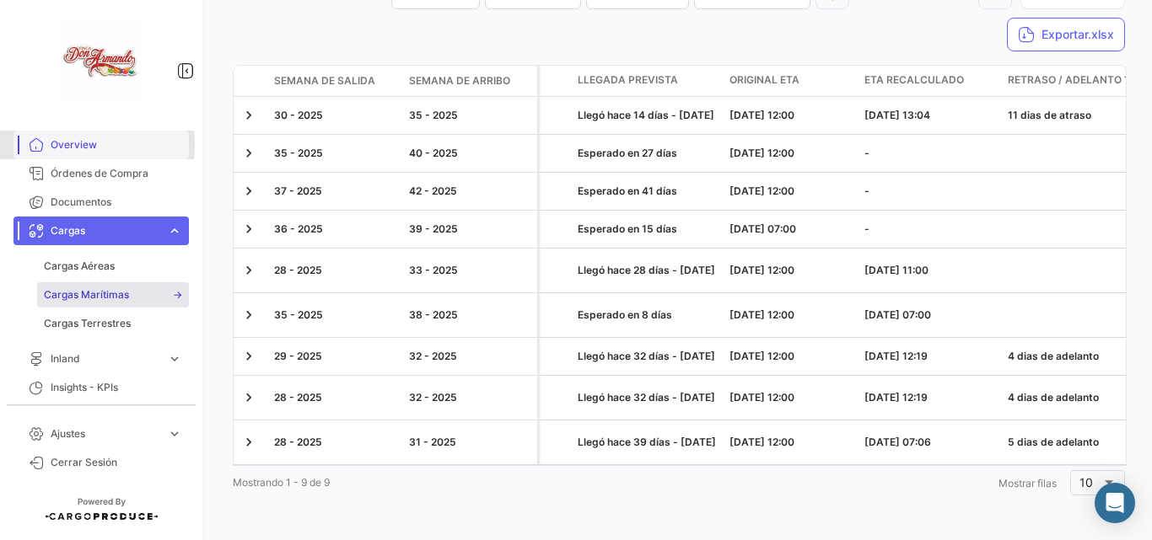
click at [64, 144] on span "Overview" at bounding box center [117, 144] width 132 height 15
